Goal: Task Accomplishment & Management: Use online tool/utility

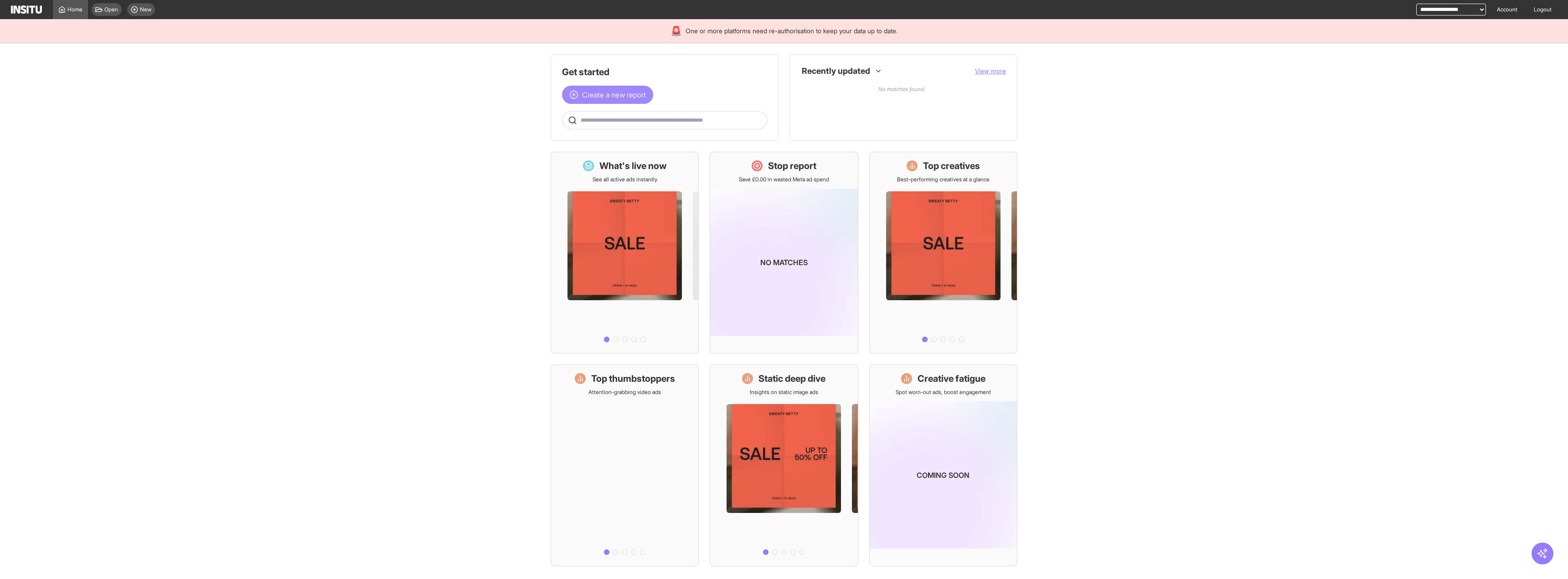
click at [595, 94] on span "Create a new report" at bounding box center [614, 95] width 64 height 11
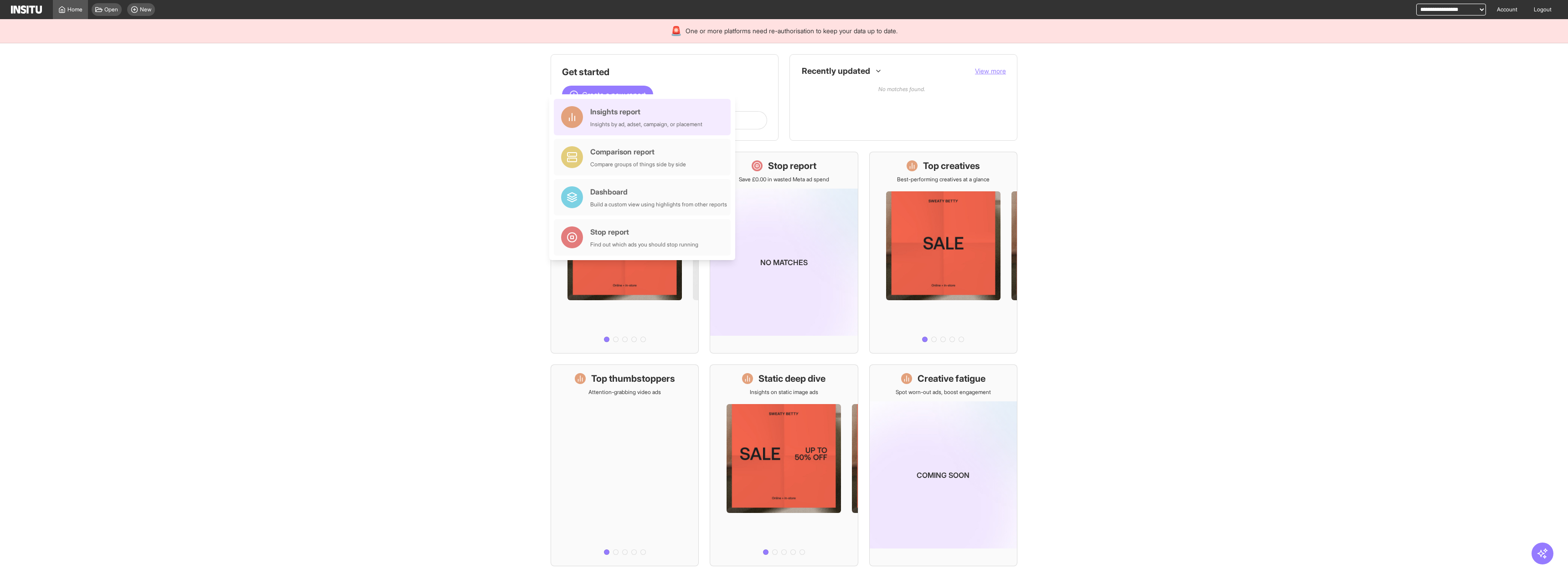
click at [656, 124] on div "Insights by ad, adset, campaign, or placement" at bounding box center [646, 124] width 112 height 7
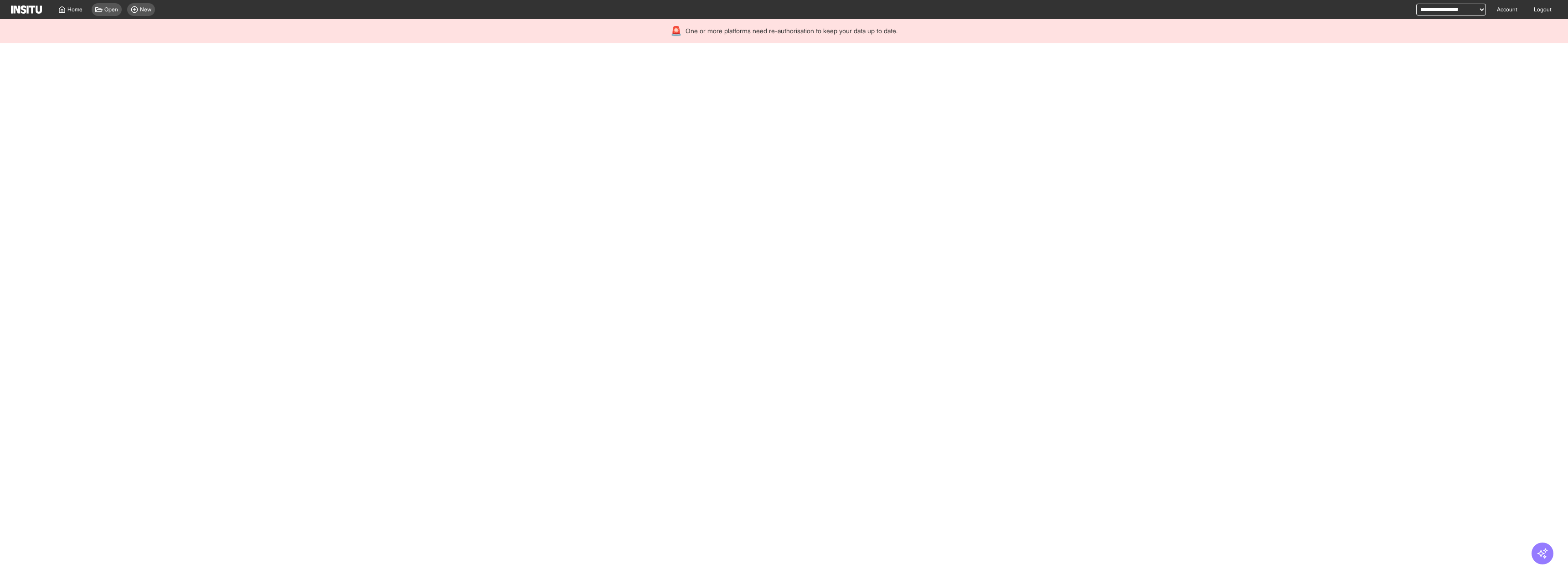
select select "**"
